Goal: Transaction & Acquisition: Purchase product/service

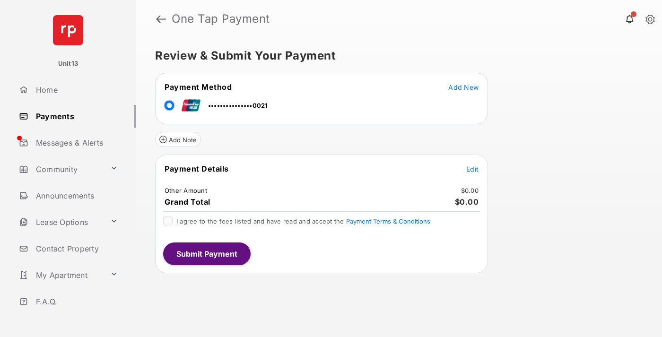
click at [472, 169] on span "Edit" at bounding box center [472, 169] width 12 height 8
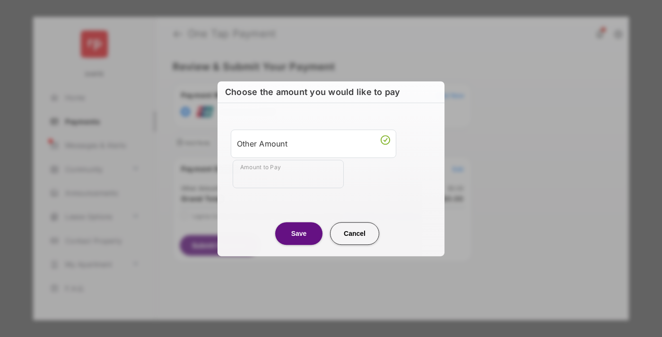
click at [313, 143] on div "Other Amount" at bounding box center [313, 144] width 153 height 16
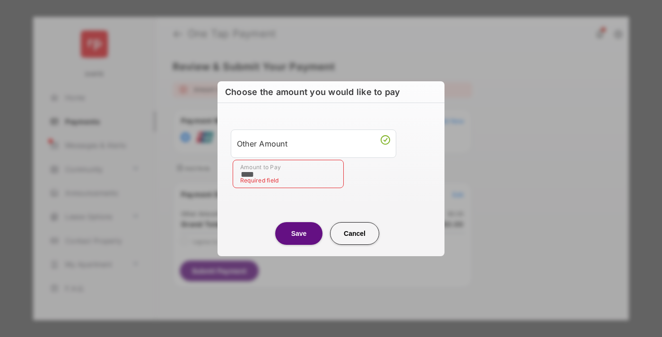
type input "****"
click at [299, 233] on button "Save" at bounding box center [298, 233] width 47 height 23
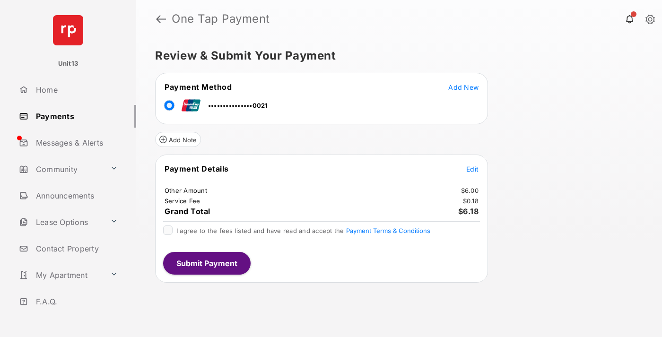
click at [472, 169] on span "Edit" at bounding box center [472, 169] width 12 height 8
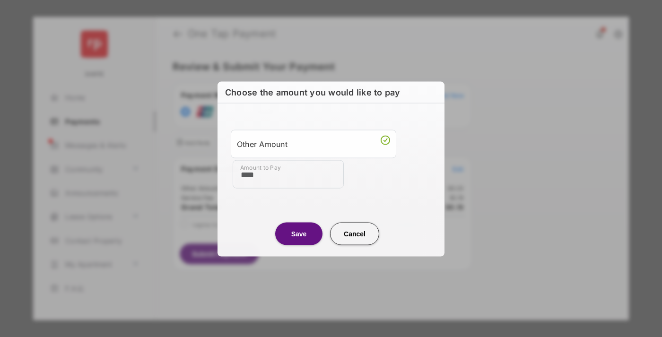
click at [299, 233] on button "Save" at bounding box center [298, 233] width 47 height 23
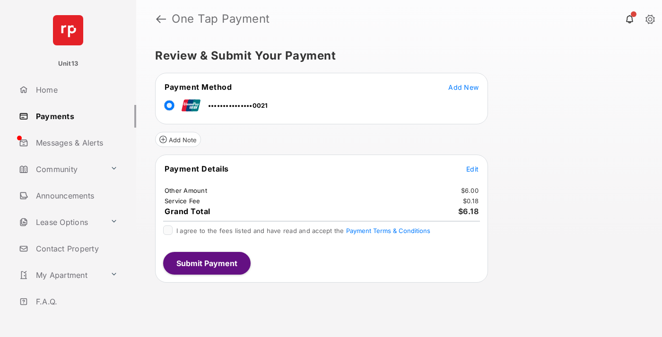
click at [206, 263] on button "Submit Payment" at bounding box center [206, 263] width 87 height 23
